Goal: Task Accomplishment & Management: Manage account settings

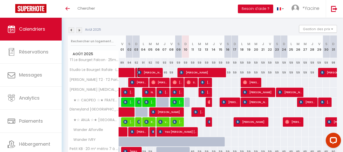
click at [157, 72] on span "[PERSON_NAME]" at bounding box center [149, 73] width 24 height 10
select select "OK"
select select "KO"
select select "0"
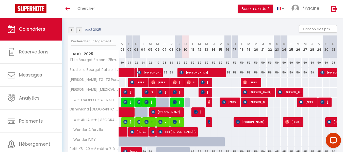
select select "1"
select select
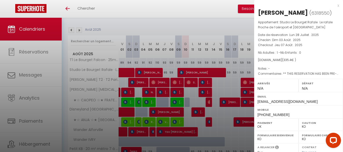
click at [335, 6] on div "x" at bounding box center [296, 6] width 85 height 6
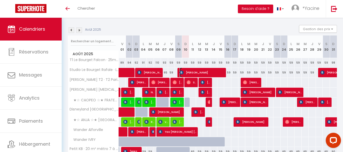
click at [199, 74] on span "[PERSON_NAME]" at bounding box center [202, 73] width 45 height 10
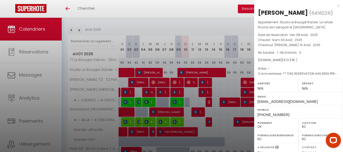
click at [334, 5] on div "x" at bounding box center [296, 6] width 85 height 6
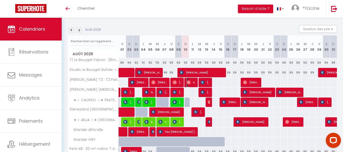
click at [191, 83] on img at bounding box center [189, 83] width 4 height 4
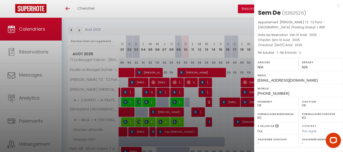
click at [338, 6] on div "x" at bounding box center [296, 6] width 85 height 6
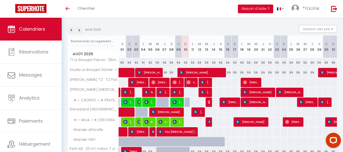
click at [189, 80] on span "Sem De" at bounding box center [191, 83] width 9 height 10
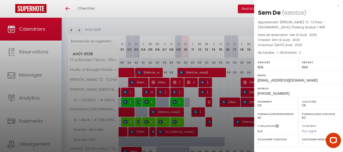
click at [338, 6] on div "x" at bounding box center [296, 6] width 85 height 6
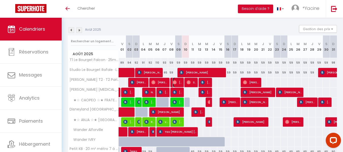
click at [178, 82] on span "[PERSON_NAME]" at bounding box center [177, 83] width 9 height 10
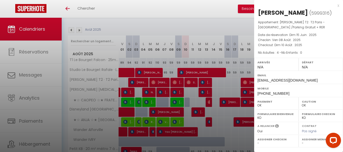
click at [337, 6] on div "x" at bounding box center [296, 6] width 85 height 6
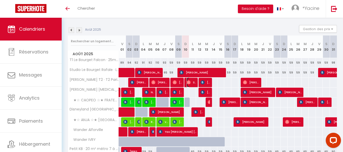
click at [189, 83] on img at bounding box center [189, 83] width 4 height 4
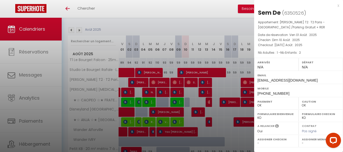
click at [339, 5] on div "x" at bounding box center [296, 6] width 85 height 6
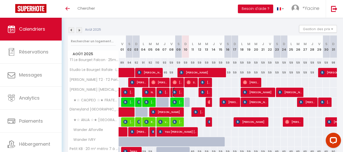
click at [179, 90] on span "[PERSON_NAME]" at bounding box center [177, 93] width 9 height 10
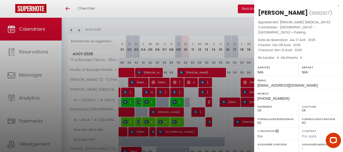
click at [339, 5] on div "x" at bounding box center [296, 6] width 85 height 6
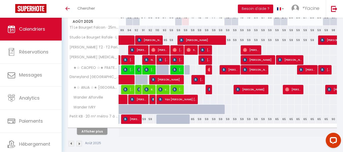
scroll to position [81, 0]
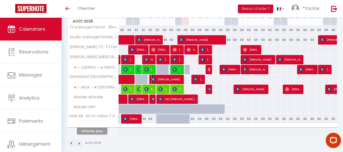
click at [175, 77] on span "[PERSON_NAME]" at bounding box center [166, 80] width 31 height 10
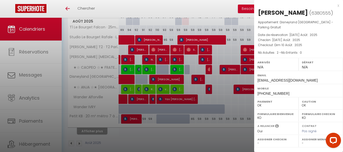
click at [338, 5] on div "x" at bounding box center [296, 6] width 85 height 6
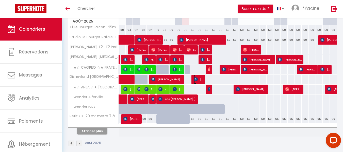
click at [200, 80] on span "[PERSON_NAME]" at bounding box center [198, 80] width 9 height 10
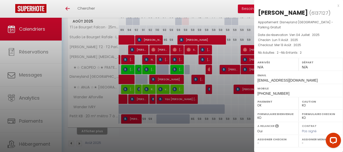
click at [339, 5] on div "x" at bounding box center [296, 6] width 85 height 6
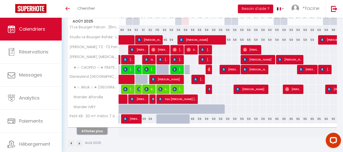
click at [91, 132] on button "Afficher plus" at bounding box center [92, 131] width 30 height 7
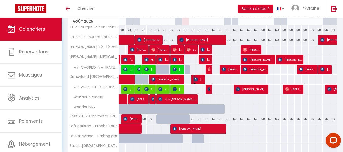
click at [200, 79] on span "[PERSON_NAME]" at bounding box center [198, 80] width 9 height 10
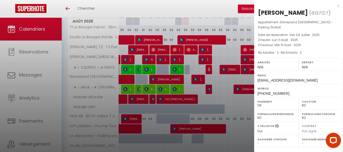
click at [338, 5] on div "x" at bounding box center [296, 6] width 85 height 6
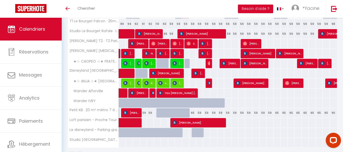
scroll to position [87, 0]
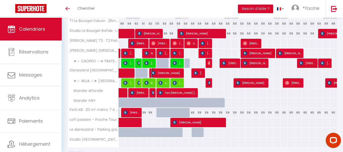
click at [176, 72] on span "[PERSON_NAME]" at bounding box center [166, 73] width 31 height 10
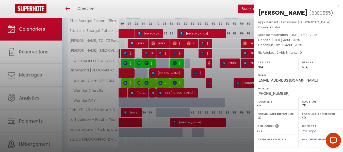
click at [338, 5] on div "x" at bounding box center [296, 6] width 85 height 6
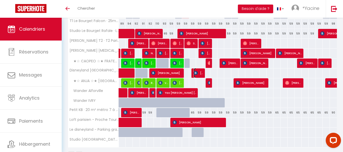
click at [194, 71] on img at bounding box center [196, 73] width 4 height 4
select select "KO"
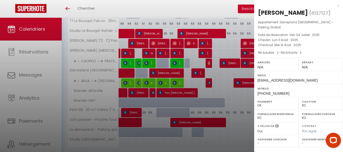
click at [339, 5] on div "x" at bounding box center [296, 6] width 85 height 6
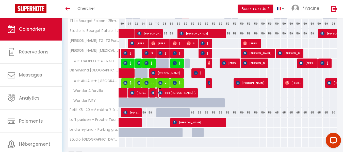
click at [193, 94] on span "Yao [PERSON_NAME] [PERSON_NAME]" at bounding box center [178, 93] width 38 height 10
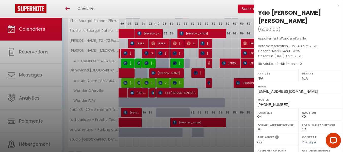
click at [338, 4] on div "x" at bounding box center [296, 6] width 85 height 6
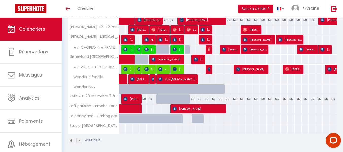
scroll to position [103, 0]
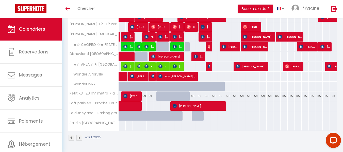
click at [176, 97] on div at bounding box center [178, 97] width 7 height 10
type input "59"
type input "Sam 09 Août 2025"
type input "Dim 10 Août 2025"
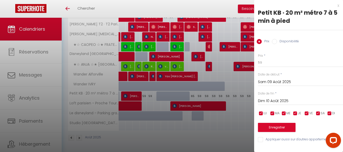
click at [338, 4] on div "x" at bounding box center [296, 6] width 85 height 6
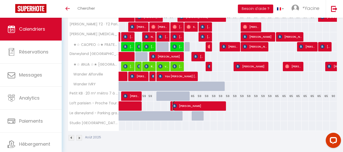
click at [194, 105] on span "Ronivaldo Henrique Proença Sutil" at bounding box center [199, 106] width 52 height 10
select select "OK"
select select "35892"
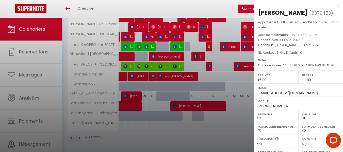
click at [335, 5] on div "x" at bounding box center [296, 6] width 85 height 6
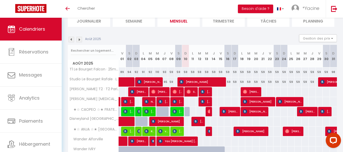
scroll to position [39, 0]
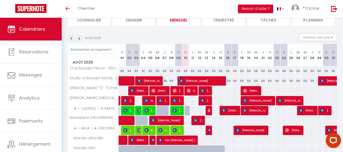
click at [198, 79] on span "[PERSON_NAME]" at bounding box center [202, 81] width 45 height 10
select select "KO"
select select "0"
select select
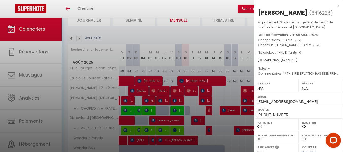
click at [335, 5] on div "x" at bounding box center [296, 6] width 85 height 6
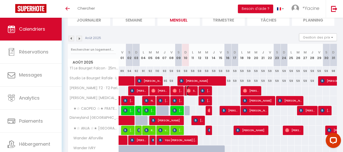
click at [191, 91] on span "Sem De" at bounding box center [191, 91] width 9 height 10
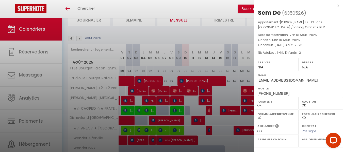
click at [339, 4] on div "x" at bounding box center [296, 6] width 85 height 6
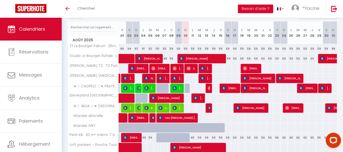
scroll to position [62, 0]
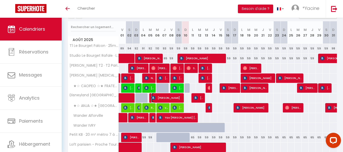
click at [182, 100] on span "[PERSON_NAME]" at bounding box center [166, 98] width 31 height 10
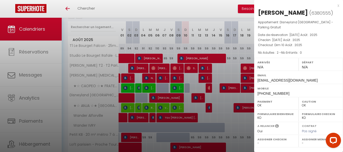
click at [338, 4] on div "x" at bounding box center [296, 6] width 85 height 6
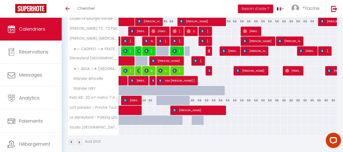
scroll to position [101, 0]
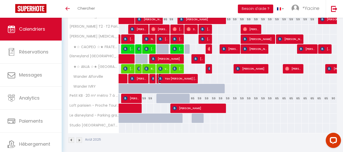
click at [193, 76] on span "Yao [PERSON_NAME] [PERSON_NAME]" at bounding box center [178, 79] width 38 height 10
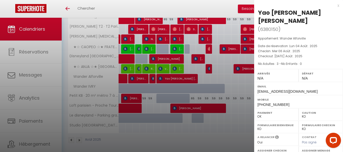
click at [338, 4] on div "x" at bounding box center [296, 6] width 85 height 6
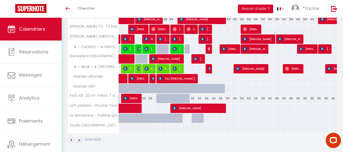
scroll to position [103, 0]
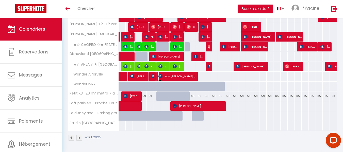
click at [179, 76] on span "Yao [PERSON_NAME] [PERSON_NAME]" at bounding box center [178, 77] width 38 height 10
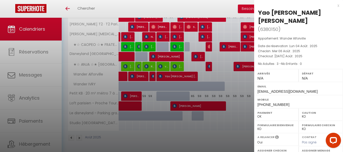
click at [338, 4] on div "x" at bounding box center [296, 6] width 85 height 6
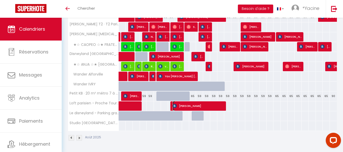
click at [186, 106] on span "Ronivaldo Henrique Proença Sutil" at bounding box center [199, 106] width 52 height 10
select select "OK"
select select "35892"
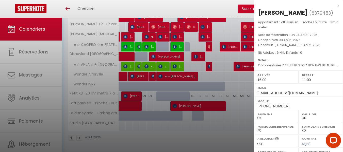
click at [334, 7] on div "x" at bounding box center [296, 6] width 85 height 6
